Goal: Information Seeking & Learning: Learn about a topic

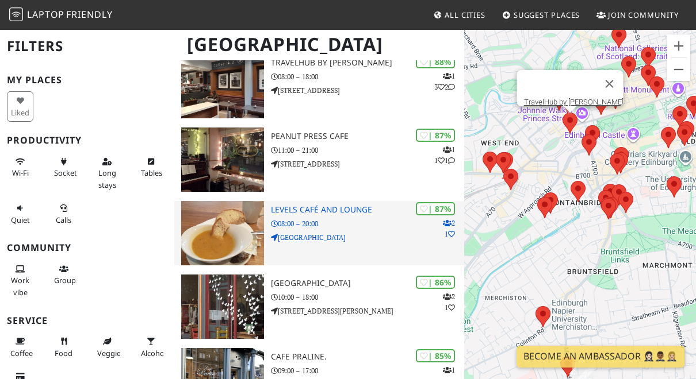
scroll to position [332, 0]
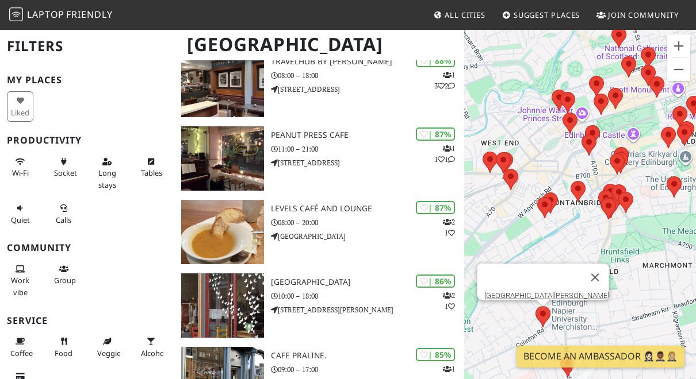
click at [545, 321] on div "To navigate, press the arrow keys. [GEOGRAPHIC_DATA][PERSON_NAME]" at bounding box center [580, 218] width 232 height 379
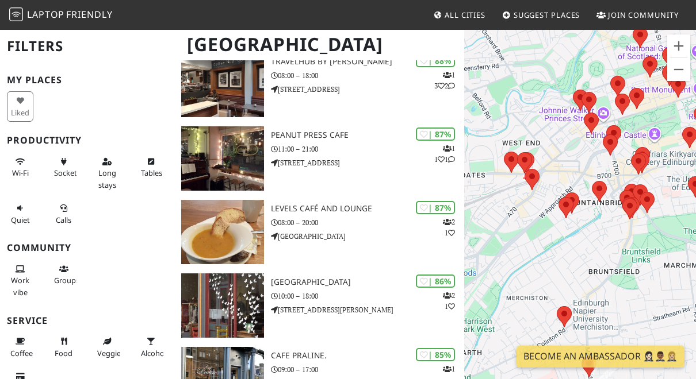
click at [582, 317] on div "To navigate, press the arrow keys." at bounding box center [580, 218] width 232 height 379
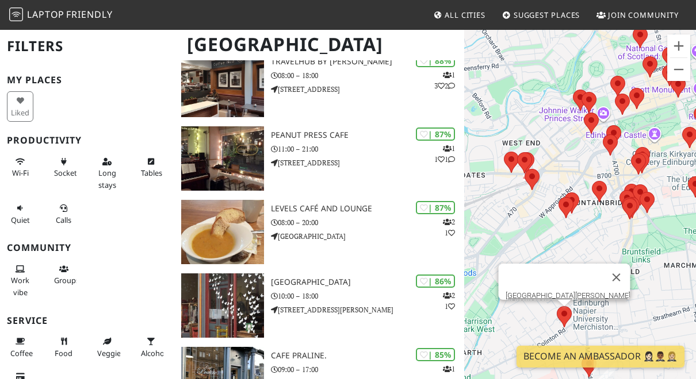
click at [557, 306] on area at bounding box center [557, 306] width 0 height 0
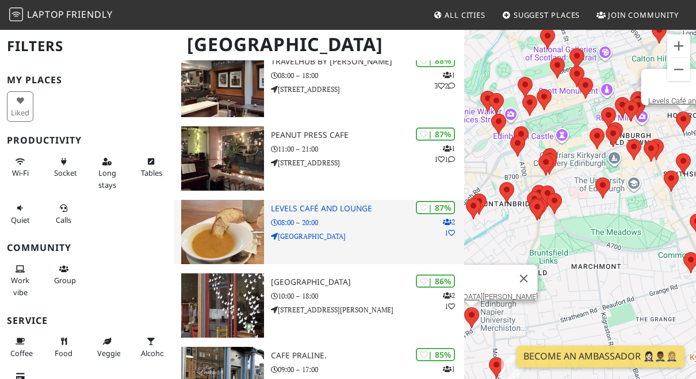
scroll to position [334, 0]
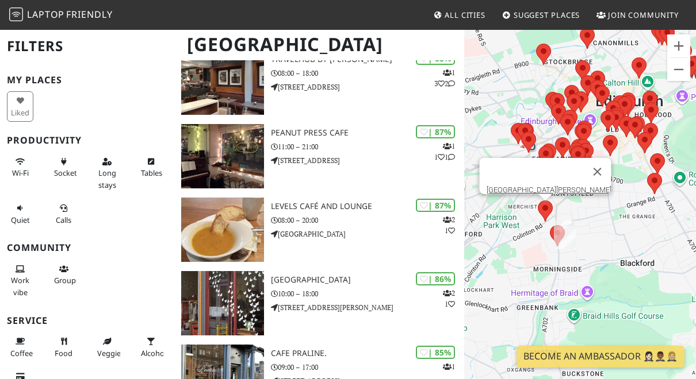
drag, startPoint x: 535, startPoint y: 305, endPoint x: 627, endPoint y: 201, distance: 138.5
click at [626, 201] on div "To navigate, press the arrow keys. Edinburgh Napier University Library" at bounding box center [580, 218] width 232 height 379
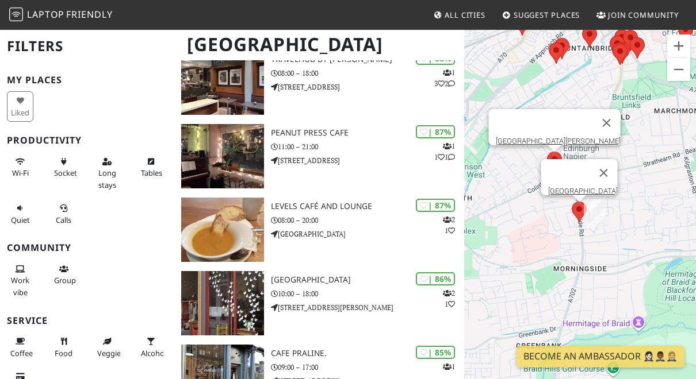
click at [571, 202] on area at bounding box center [571, 202] width 0 height 0
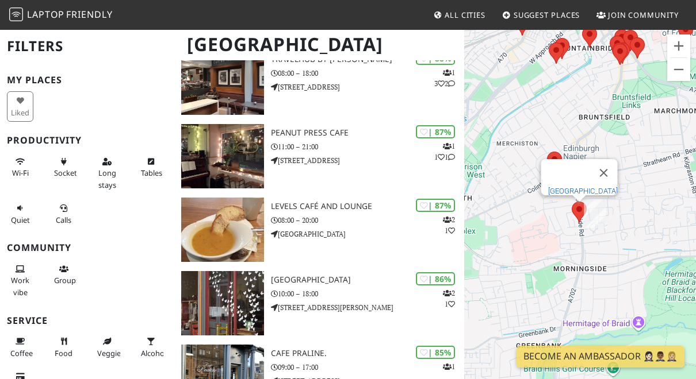
click at [573, 180] on div "[GEOGRAPHIC_DATA]" at bounding box center [579, 177] width 76 height 36
click at [574, 187] on link "[GEOGRAPHIC_DATA]" at bounding box center [583, 191] width 70 height 9
click at [605, 166] on button "Close" at bounding box center [604, 173] width 28 height 28
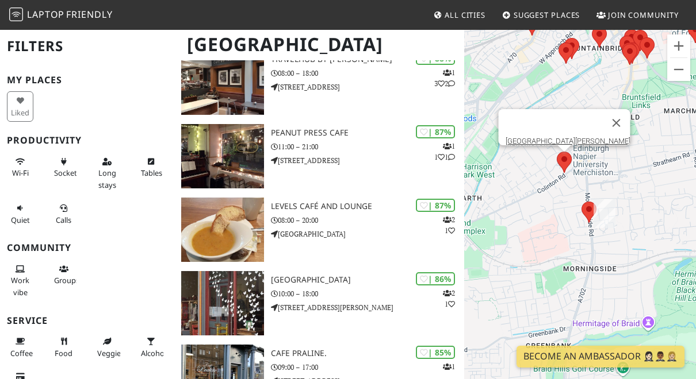
click at [557, 152] on area at bounding box center [557, 152] width 0 height 0
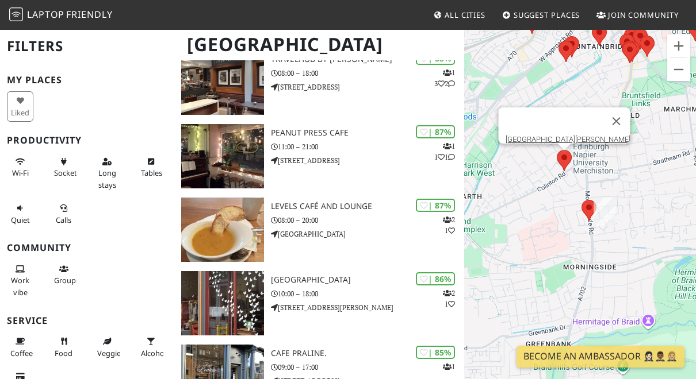
click at [557, 150] on area at bounding box center [557, 150] width 0 height 0
click at [561, 135] on link "Edinburgh Napier University Library" at bounding box center [567, 139] width 125 height 9
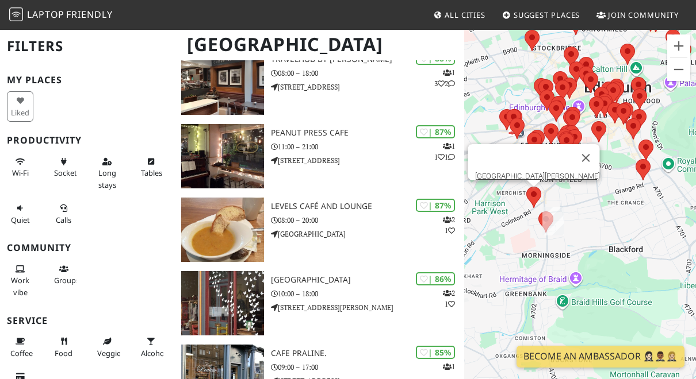
click at [589, 153] on button "Close" at bounding box center [586, 158] width 28 height 28
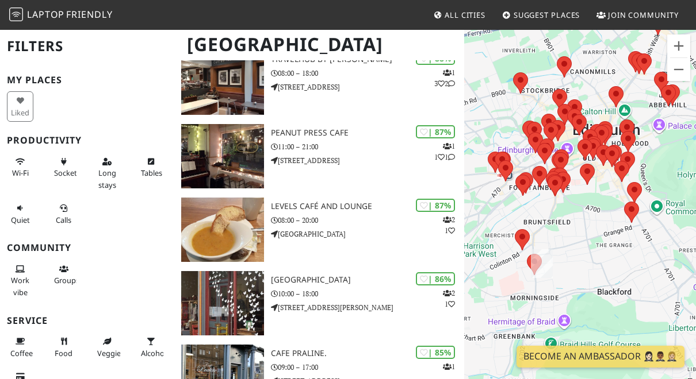
drag, startPoint x: 572, startPoint y: 187, endPoint x: 564, endPoint y: 220, distance: 33.2
click at [564, 220] on div "To navigate, press the arrow keys." at bounding box center [580, 218] width 232 height 379
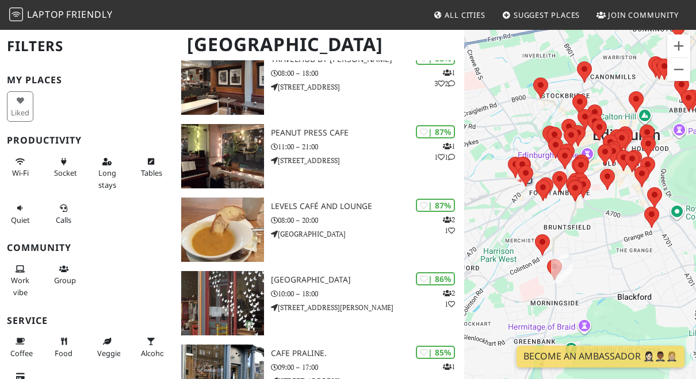
drag, startPoint x: 603, startPoint y: 227, endPoint x: 653, endPoint y: 229, distance: 50.6
click at [638, 231] on div "To navigate, press the arrow keys." at bounding box center [580, 218] width 232 height 379
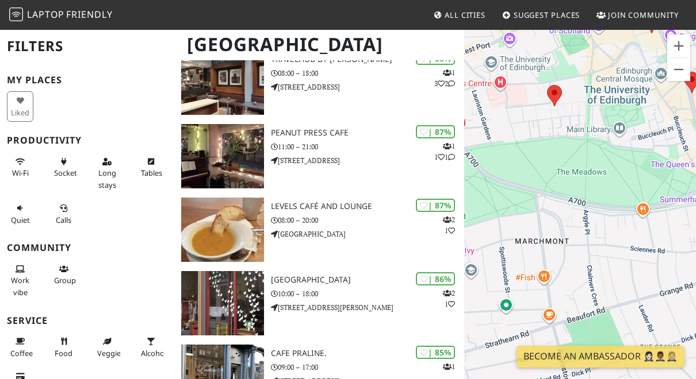
drag, startPoint x: 630, startPoint y: 245, endPoint x: 672, endPoint y: 246, distance: 42.6
click at [673, 246] on div "To navigate, press the arrow keys." at bounding box center [580, 218] width 232 height 379
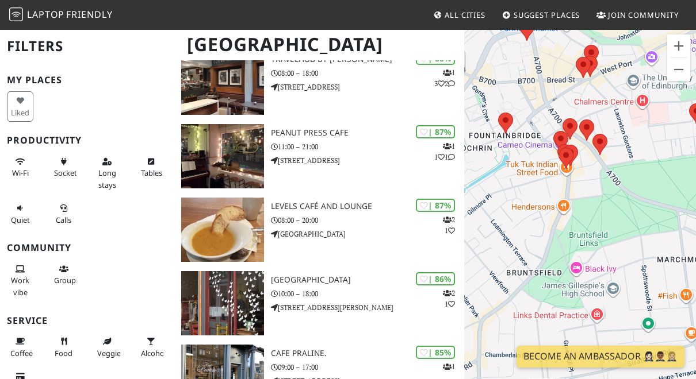
drag, startPoint x: 559, startPoint y: 205, endPoint x: 646, endPoint y: 205, distance: 86.2
click at [670, 217] on div "To navigate, press the arrow keys." at bounding box center [580, 218] width 232 height 379
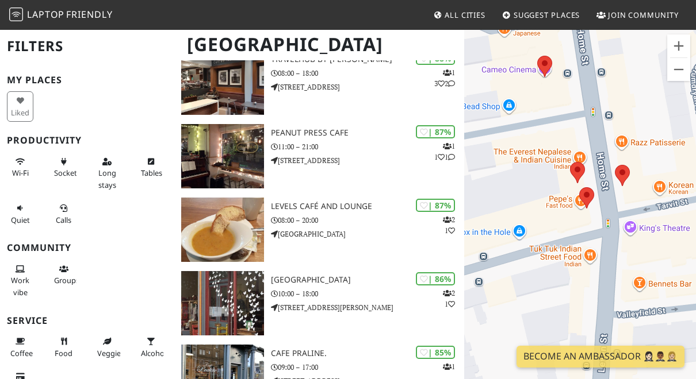
drag, startPoint x: 558, startPoint y: 202, endPoint x: 640, endPoint y: 218, distance: 83.8
click at [640, 218] on div "To navigate, press the arrow keys." at bounding box center [580, 218] width 232 height 379
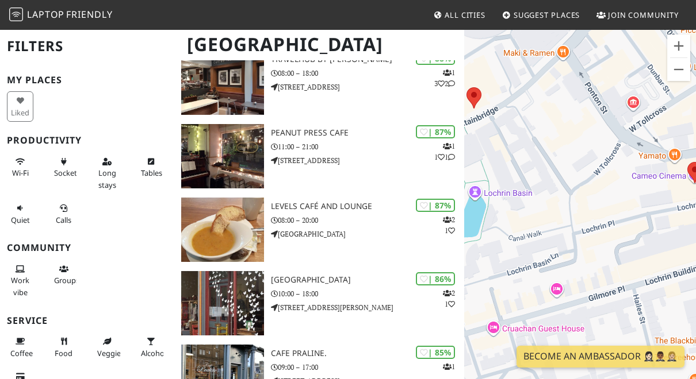
drag, startPoint x: 513, startPoint y: 167, endPoint x: 640, endPoint y: 187, distance: 128.0
click at [640, 187] on div "To navigate, press the arrow keys." at bounding box center [580, 218] width 232 height 379
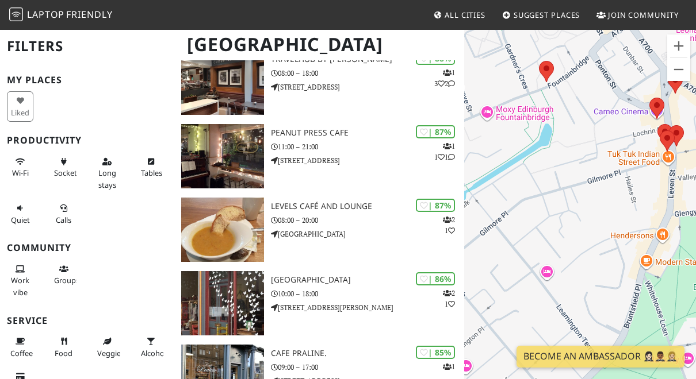
drag, startPoint x: 597, startPoint y: 224, endPoint x: 580, endPoint y: 142, distance: 83.9
click at [580, 142] on div "To navigate, press the arrow keys." at bounding box center [580, 218] width 232 height 379
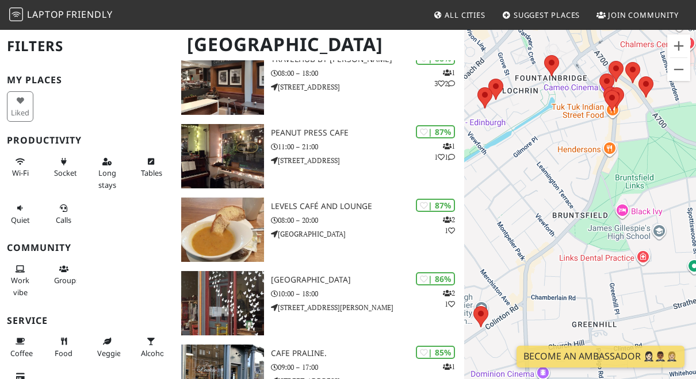
drag, startPoint x: 609, startPoint y: 258, endPoint x: 586, endPoint y: 136, distance: 124.0
click at [586, 136] on div "To navigate, press the arrow keys." at bounding box center [580, 218] width 232 height 379
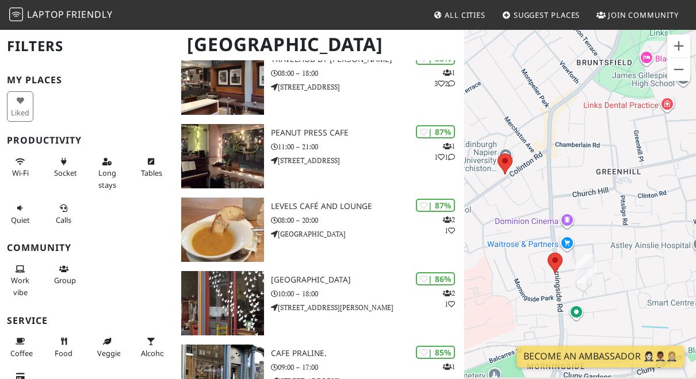
drag, startPoint x: 584, startPoint y: 239, endPoint x: 657, endPoint y: 150, distance: 115.6
click at [657, 150] on div "To navigate, press the arrow keys." at bounding box center [580, 218] width 232 height 379
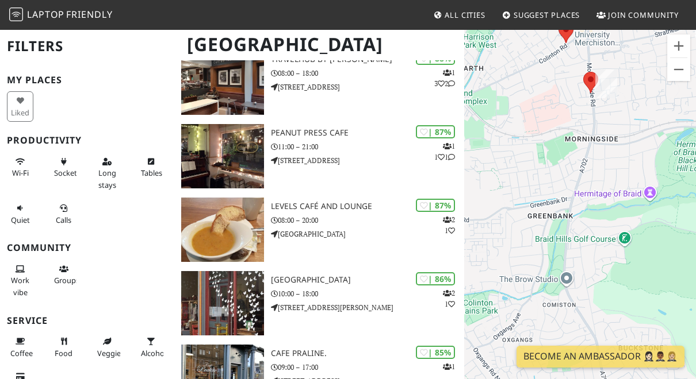
drag, startPoint x: 609, startPoint y: 264, endPoint x: 596, endPoint y: 158, distance: 106.6
click at [600, 140] on div "To navigate, press the arrow keys." at bounding box center [580, 218] width 232 height 379
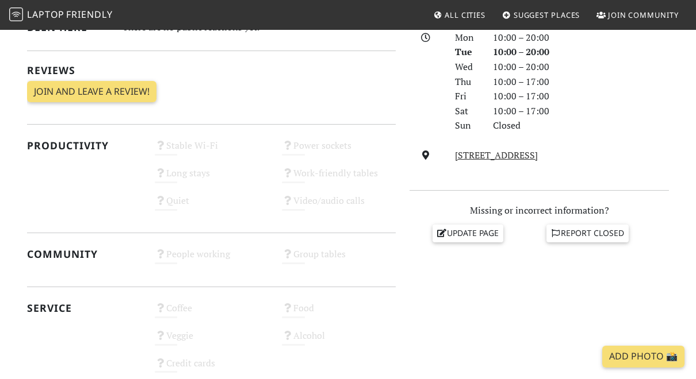
scroll to position [473, 0]
